Goal: Transaction & Acquisition: Purchase product/service

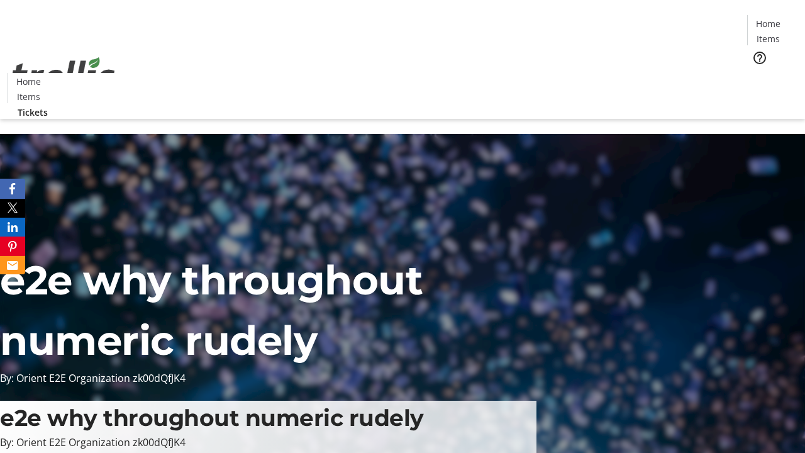
click at [758, 73] on span "Tickets" at bounding box center [773, 79] width 30 height 13
